Goal: Task Accomplishment & Management: Manage account settings

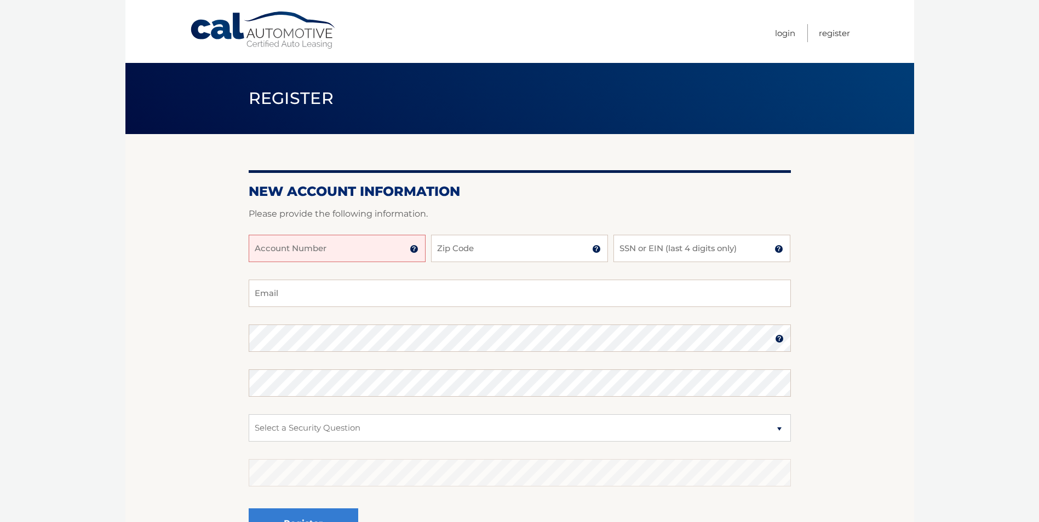
click at [323, 252] on input "Account Number" at bounding box center [337, 248] width 177 height 27
type input "44456004987"
click at [464, 250] on input "Zip Code" at bounding box center [519, 248] width 177 height 27
type input "10307"
click at [662, 251] on input "SSN or EIN (last 4 digits only)" at bounding box center [701, 248] width 177 height 27
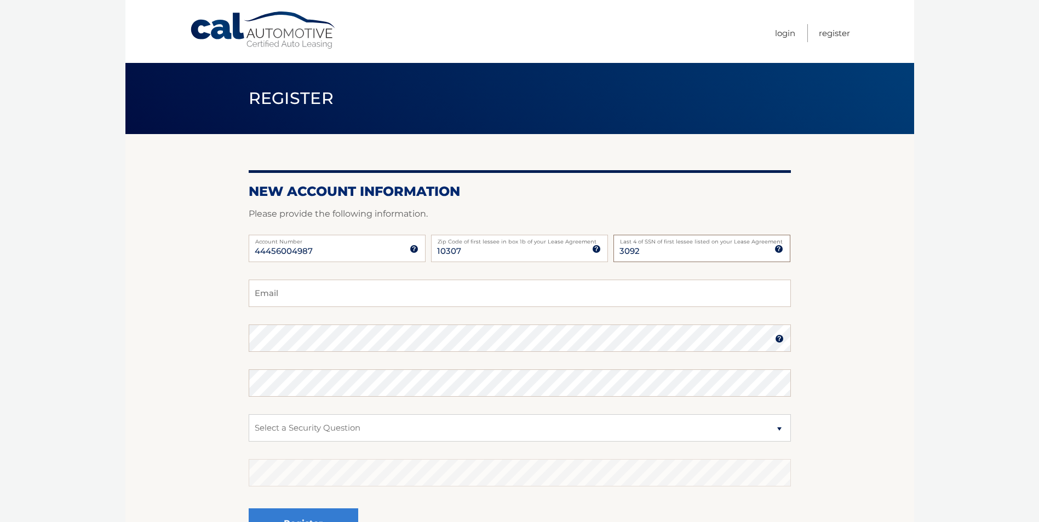
type input "3092"
click at [422, 300] on input "Email" at bounding box center [520, 293] width 542 height 27
type input "smusco818@gmail.com"
click at [781, 428] on select "Select a Security Question What was the name of your elementary school? What is…" at bounding box center [520, 428] width 542 height 27
click at [295, 427] on select "Select a Security Question What was the name of your elementary school? What is…" at bounding box center [520, 428] width 542 height 27
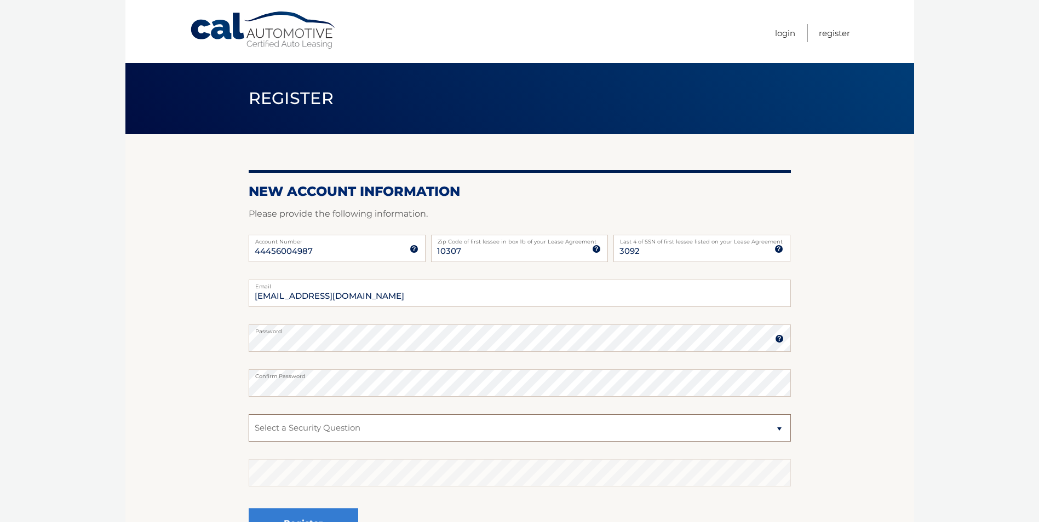
click at [296, 427] on select "Select a Security Question What was the name of your elementary school? What is…" at bounding box center [520, 428] width 542 height 27
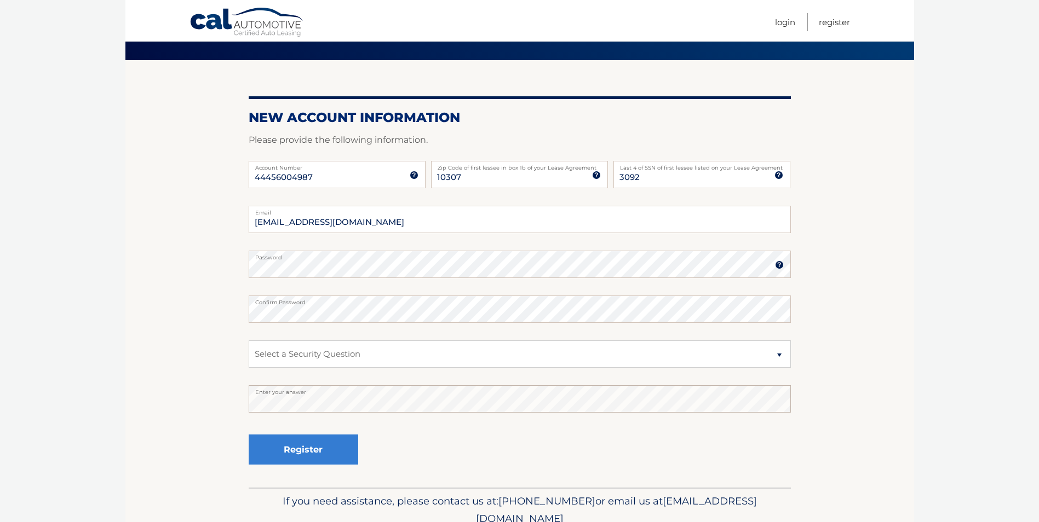
scroll to position [55, 0]
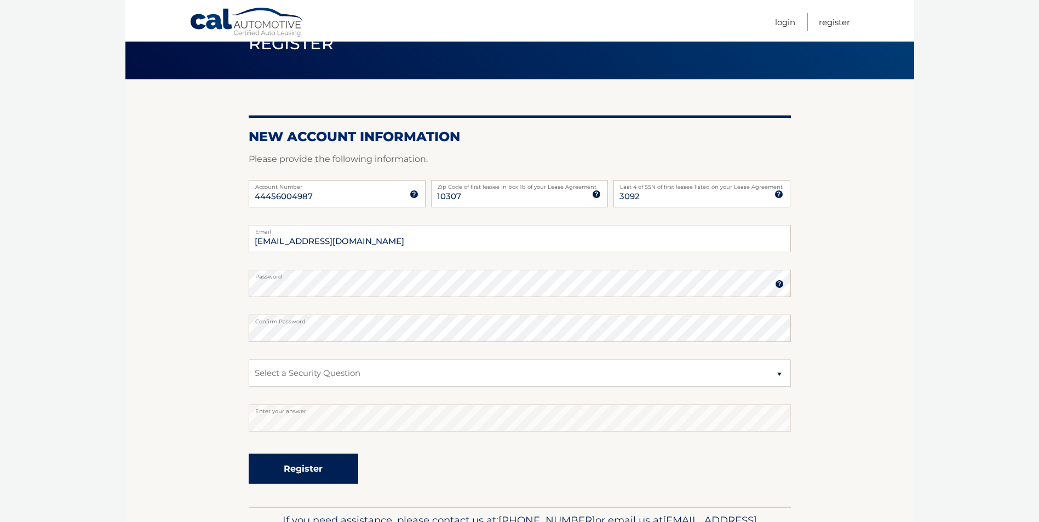
click at [303, 471] on button "Register" at bounding box center [304, 469] width 110 height 30
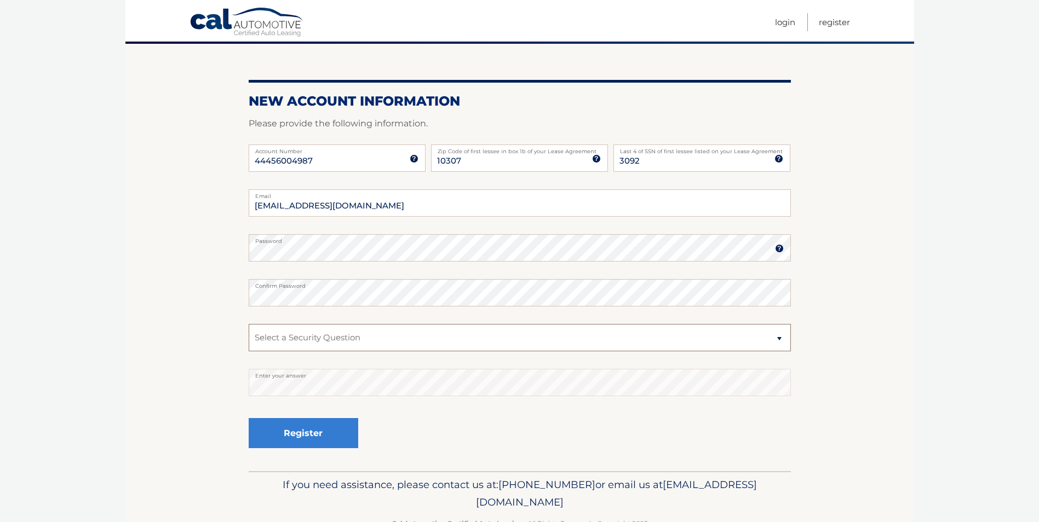
scroll to position [110, 0]
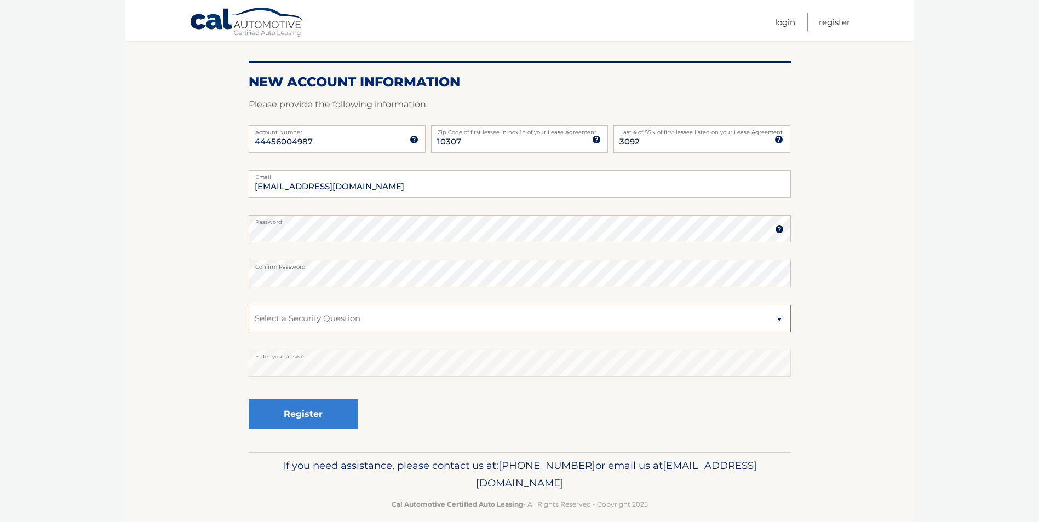
click at [783, 319] on select "Select a Security Question What was the name of your elementary school? What is…" at bounding box center [520, 318] width 542 height 27
select select "2"
click at [249, 305] on select "Select a Security Question What was the name of your elementary school? What is…" at bounding box center [520, 318] width 542 height 27
click at [302, 413] on button "Register" at bounding box center [304, 414] width 110 height 30
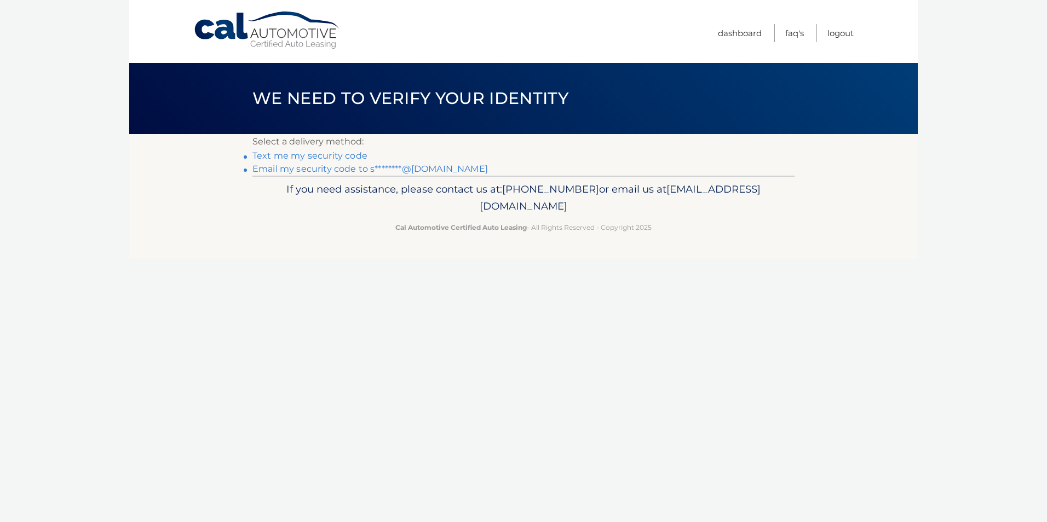
click at [339, 168] on link "Email my security code to s********@gmail.com" at bounding box center [370, 169] width 236 height 10
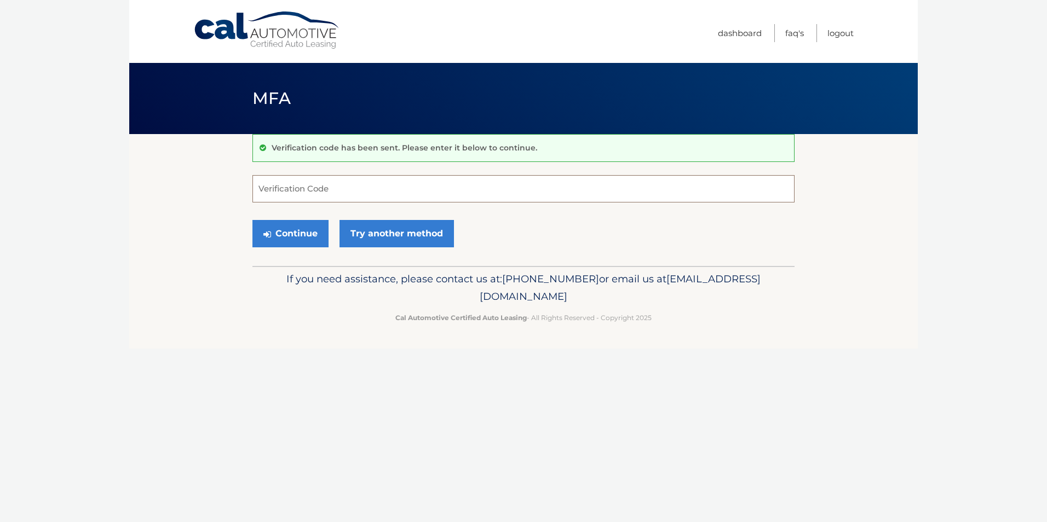
click at [289, 193] on input "Verification Code" at bounding box center [523, 188] width 542 height 27
type input "014036"
click at [286, 232] on button "Continue" at bounding box center [290, 233] width 76 height 27
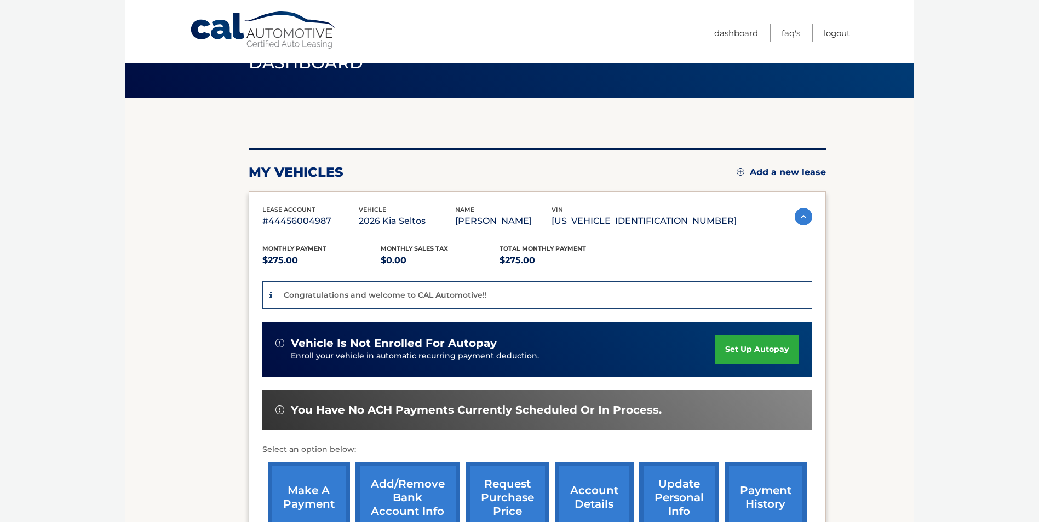
scroll to position [55, 0]
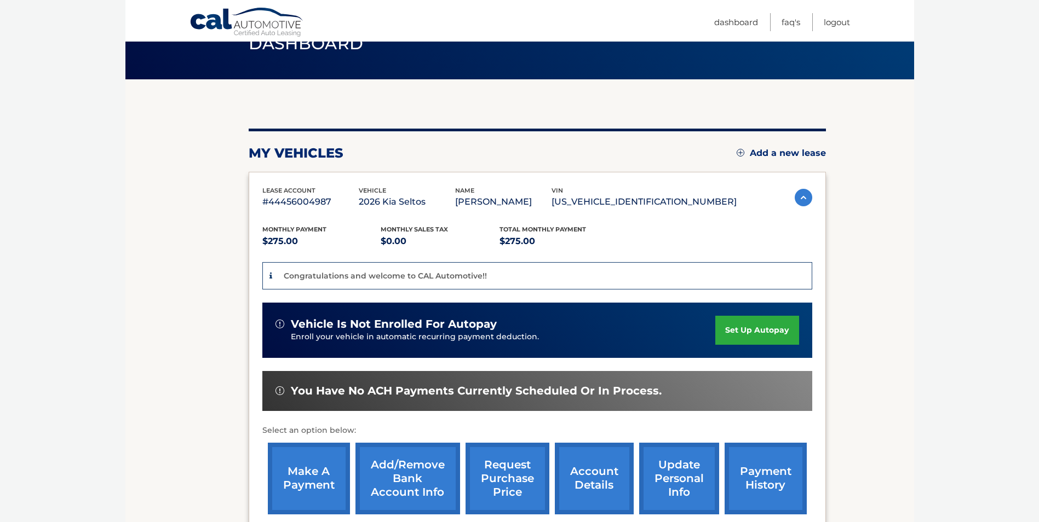
click at [749, 329] on link "set up autopay" at bounding box center [756, 330] width 83 height 29
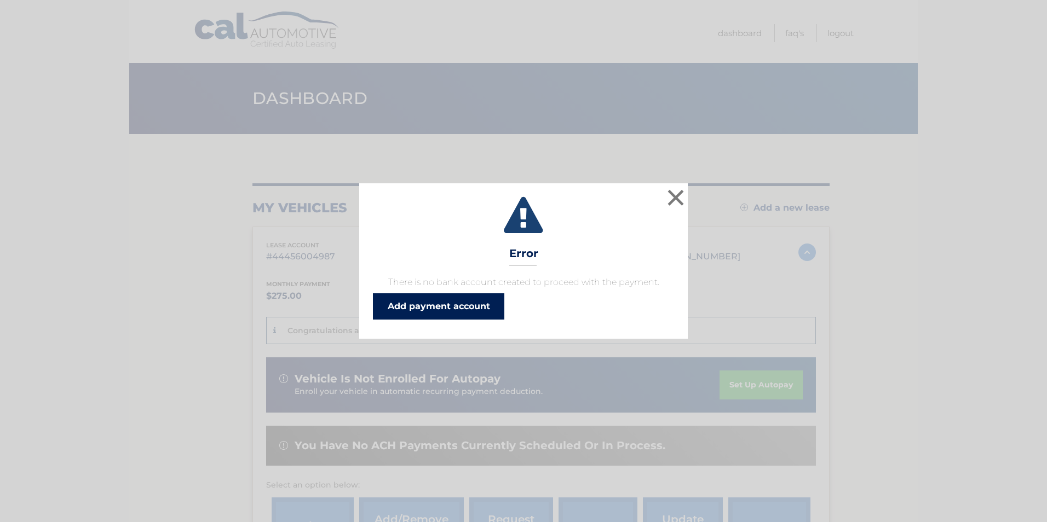
click at [417, 307] on link "Add payment account" at bounding box center [438, 307] width 131 height 26
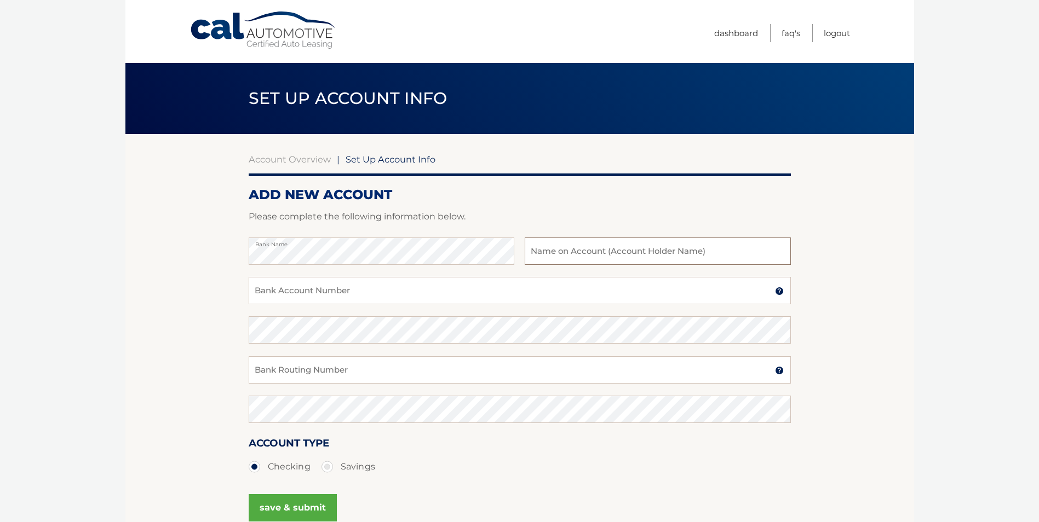
click at [555, 252] on input "text" at bounding box center [658, 251] width 266 height 27
type input "Santo & [PERSON_NAME]"
click at [372, 294] on input "Bank Account Number" at bounding box center [520, 290] width 542 height 27
type input "1110022096"
click at [341, 372] on input "Bank Routing Number" at bounding box center [520, 370] width 542 height 27
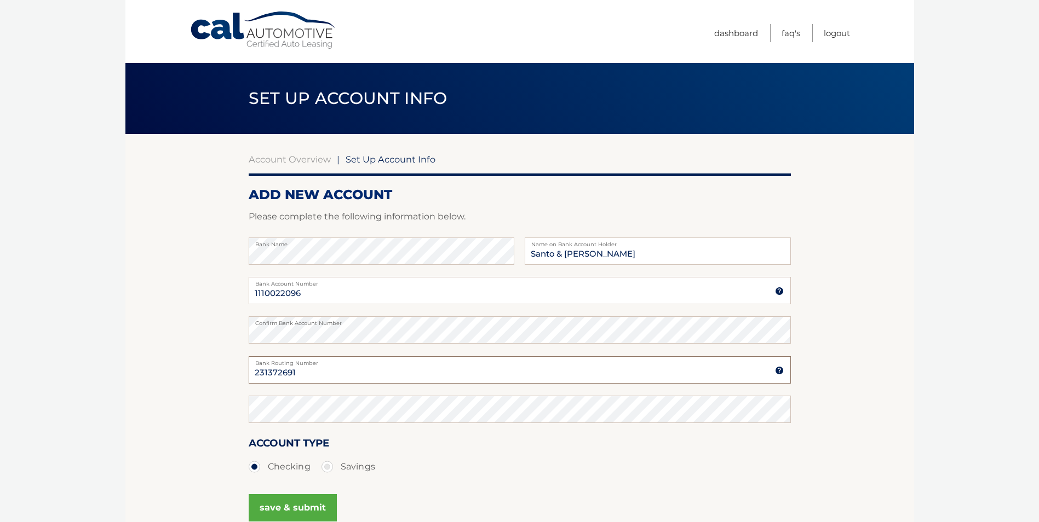
type input "231372691"
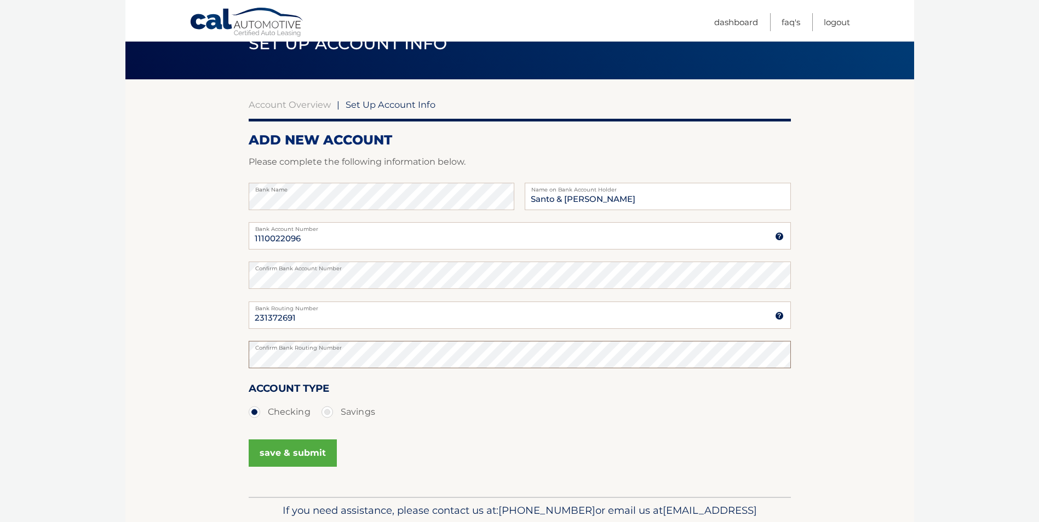
scroll to position [110, 0]
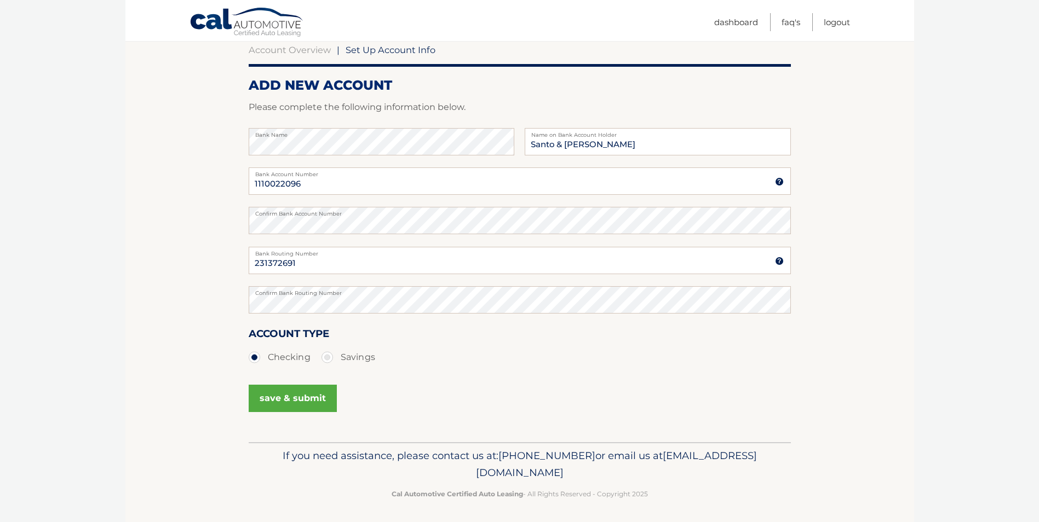
click at [292, 395] on button "save & submit" at bounding box center [293, 398] width 88 height 27
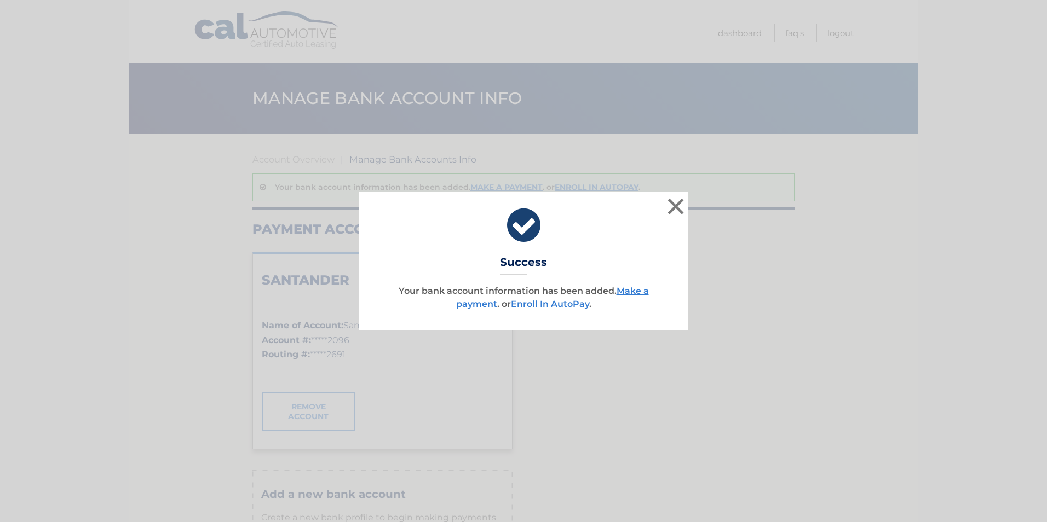
click at [559, 303] on link "Enroll In AutoPay" at bounding box center [550, 304] width 78 height 10
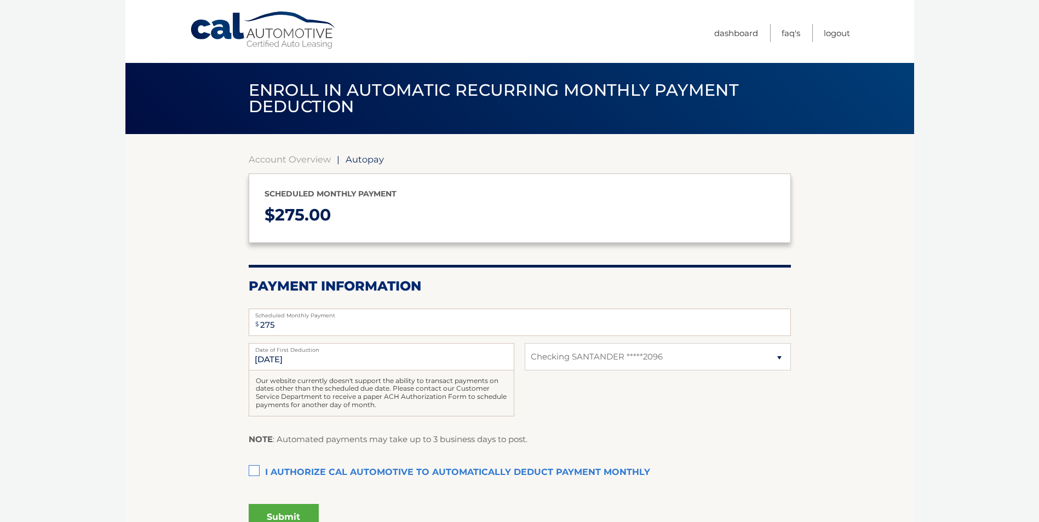
select select "MTlmOTQ3NjgtOTVlNy00NzM2LWFhY2YtODdlN2IzODM2NWRk"
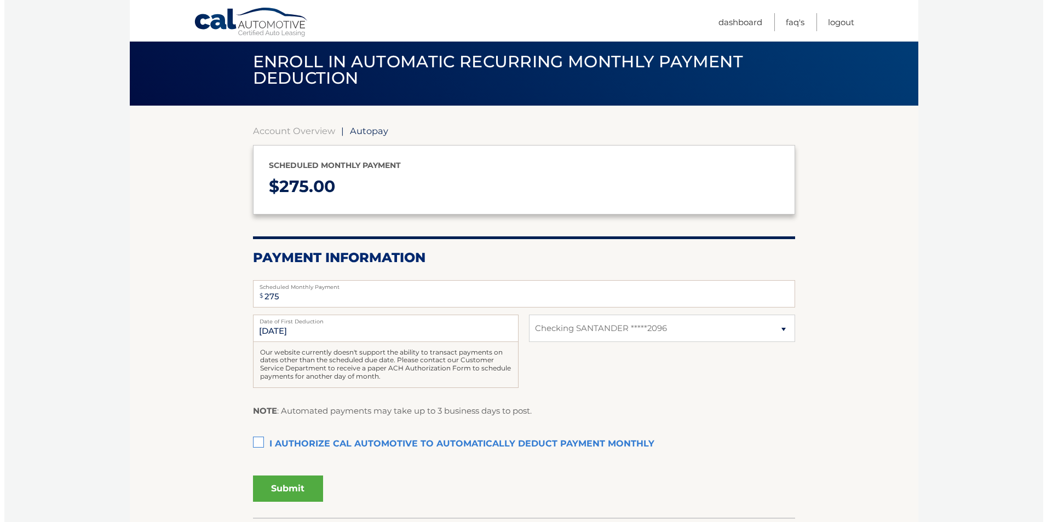
scroll to position [55, 0]
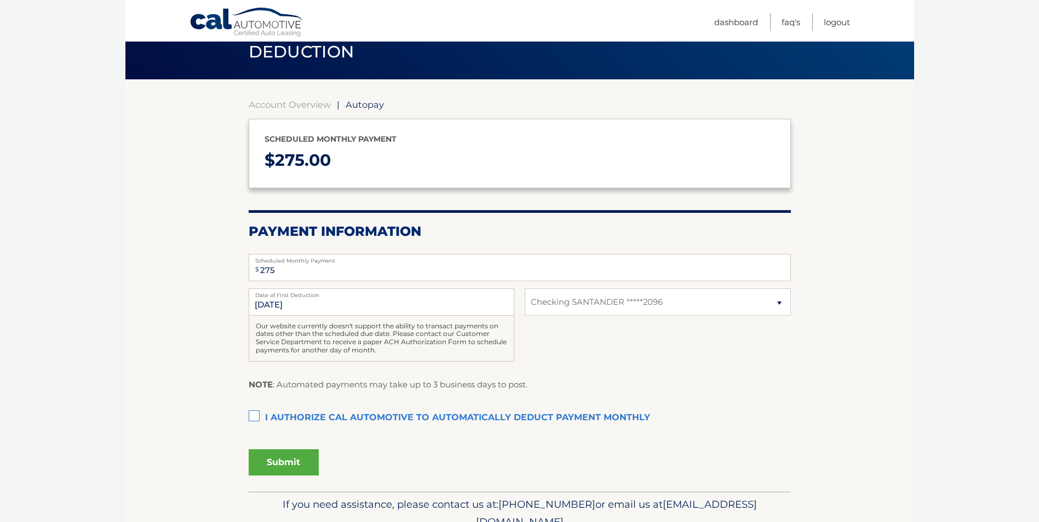
click at [253, 414] on label "I authorize cal automotive to automatically deduct payment monthly This checkbo…" at bounding box center [520, 418] width 542 height 22
click at [0, 0] on input "I authorize cal automotive to automatically deduct payment monthly This checkbo…" at bounding box center [0, 0] width 0 height 0
click at [286, 459] on button "Submit" at bounding box center [284, 463] width 70 height 26
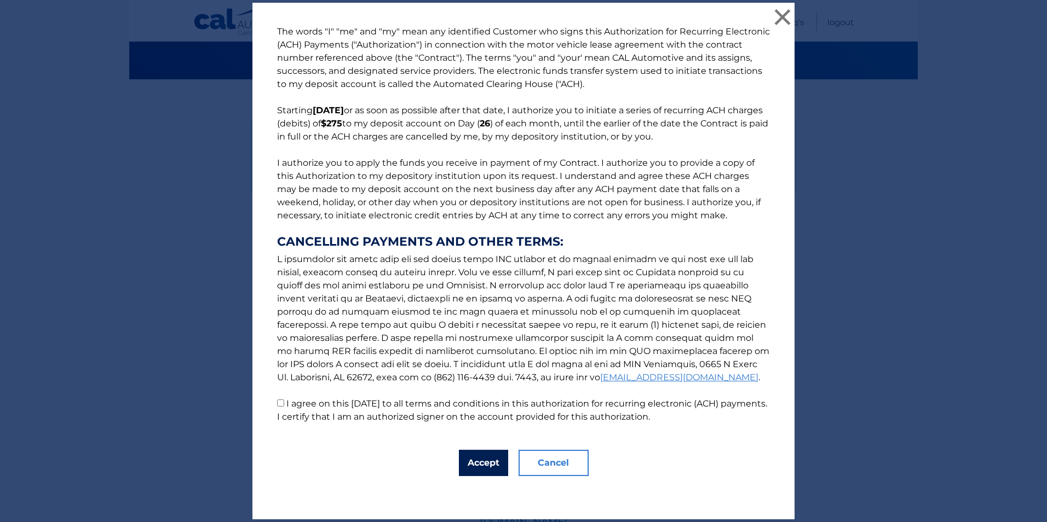
click at [476, 464] on button "Accept" at bounding box center [483, 463] width 49 height 26
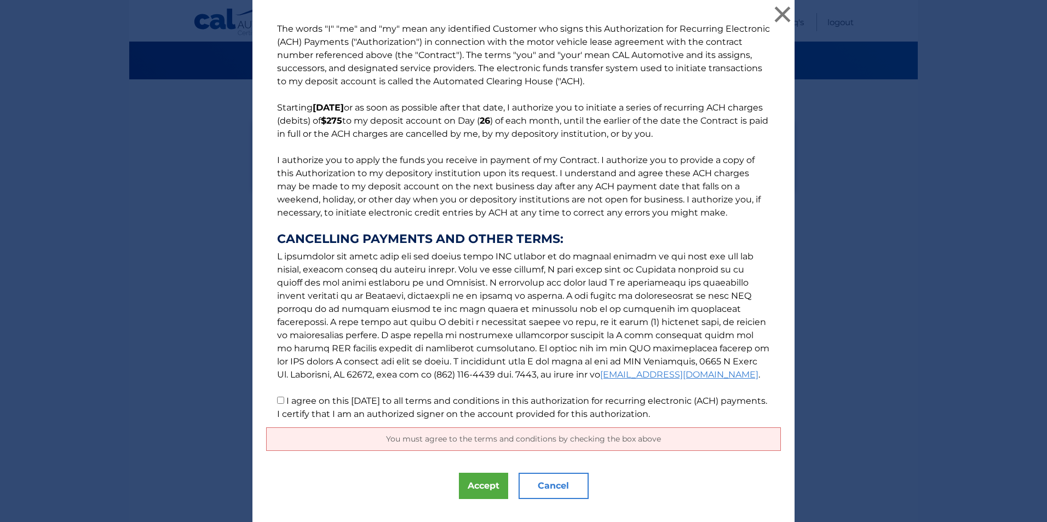
click at [278, 401] on input "I agree on this 09/21/2025 to all terms and conditions in this authorization fo…" at bounding box center [280, 400] width 7 height 7
checkbox input "true"
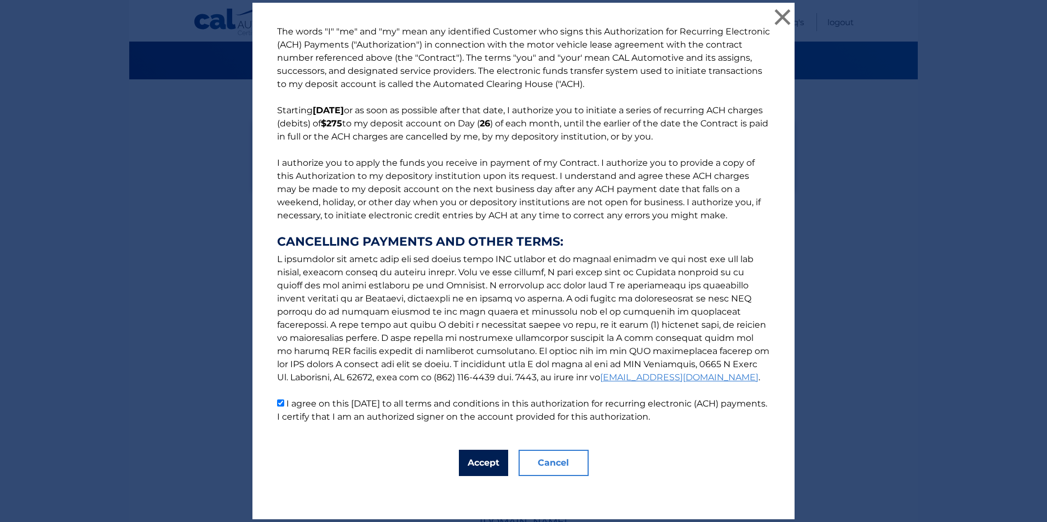
click at [479, 466] on button "Accept" at bounding box center [483, 463] width 49 height 26
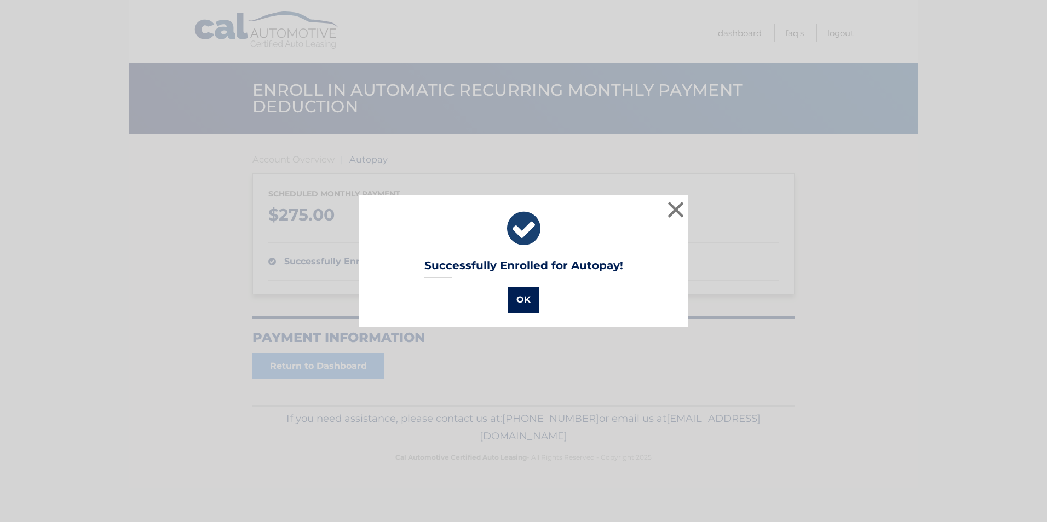
click at [509, 296] on button "OK" at bounding box center [524, 300] width 32 height 26
